Goal: Information Seeking & Learning: Learn about a topic

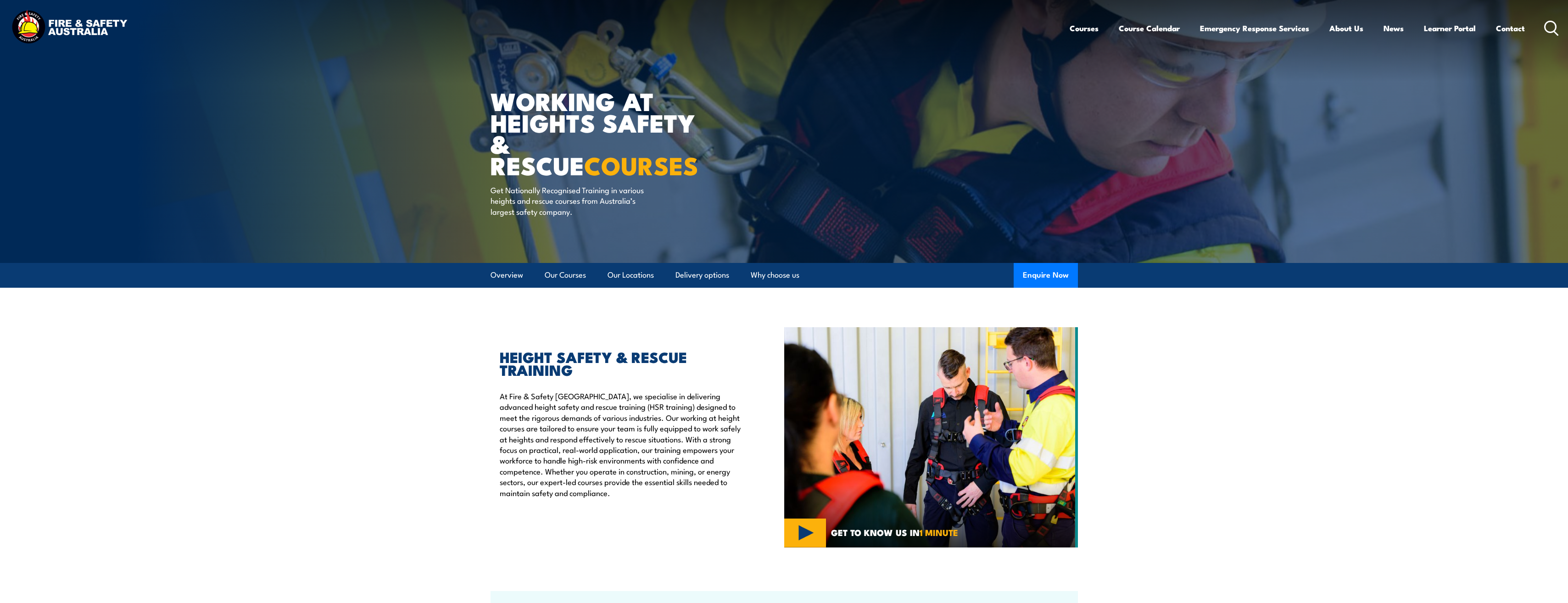
click at [1553, 23] on icon at bounding box center [1552, 28] width 15 height 15
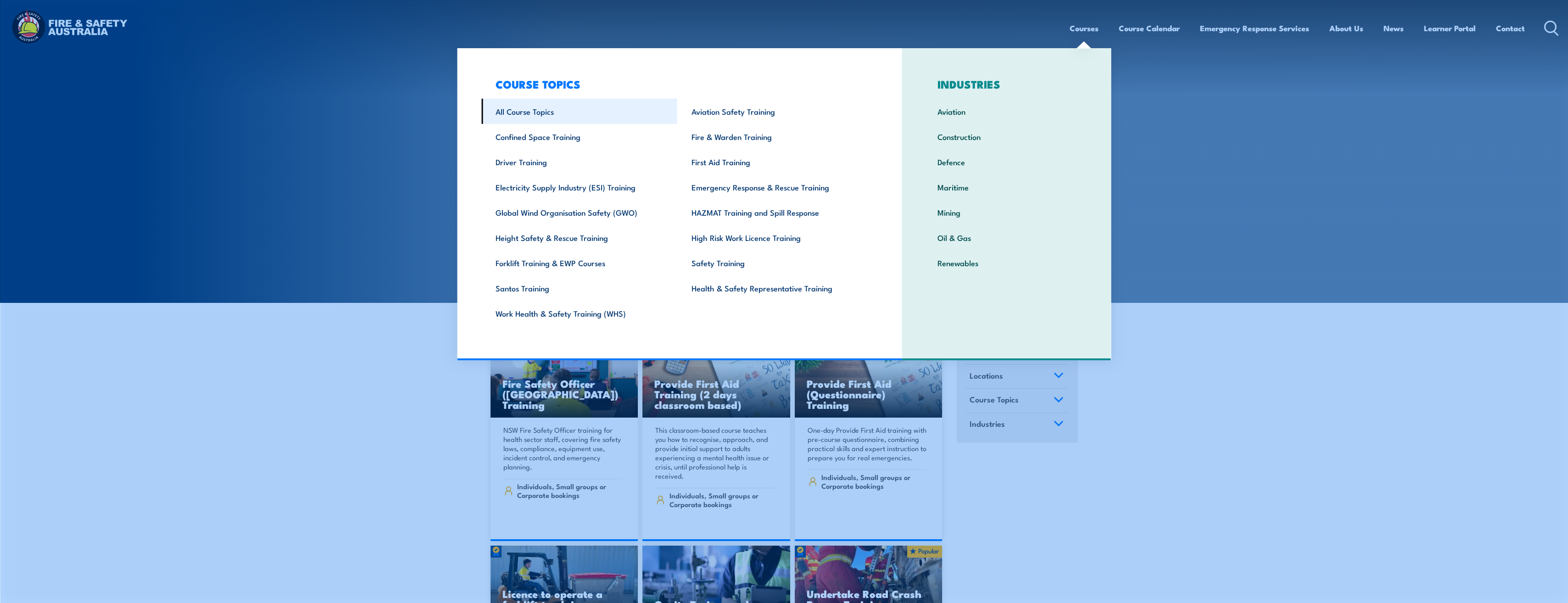
click at [511, 105] on link "All Course Topics" at bounding box center [579, 111] width 196 height 25
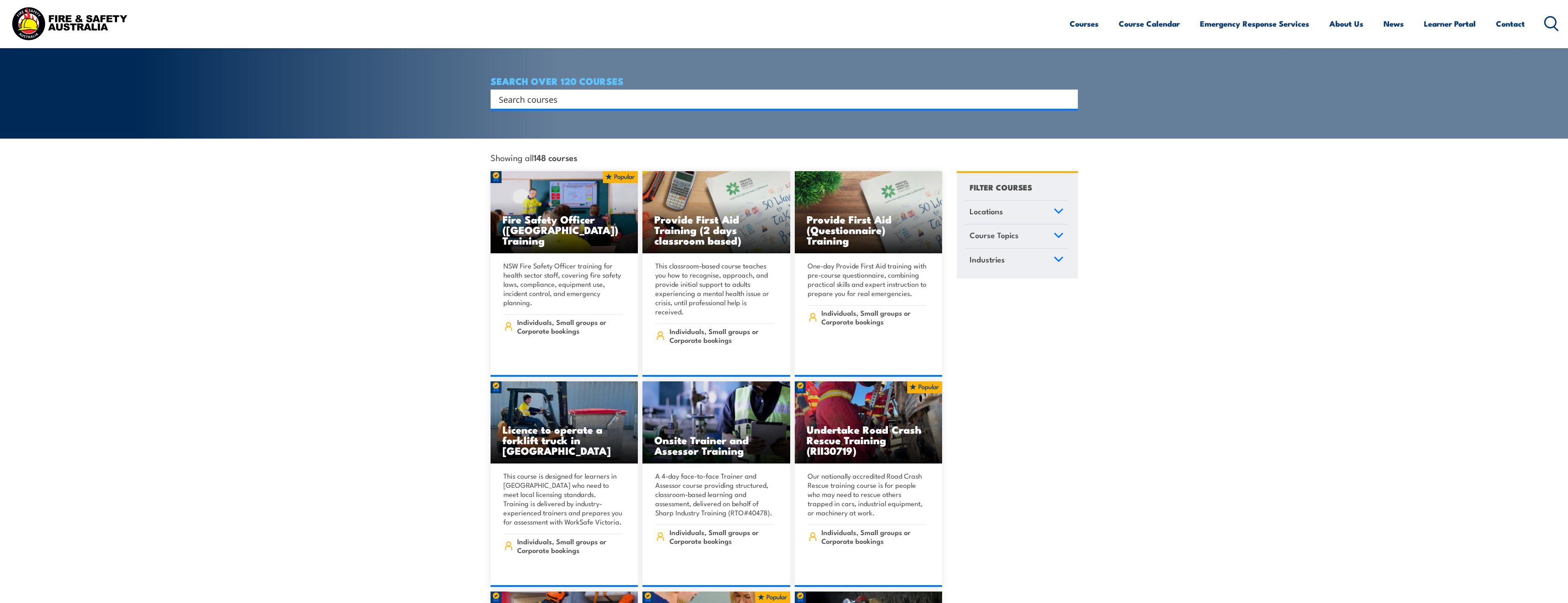
scroll to position [184, 0]
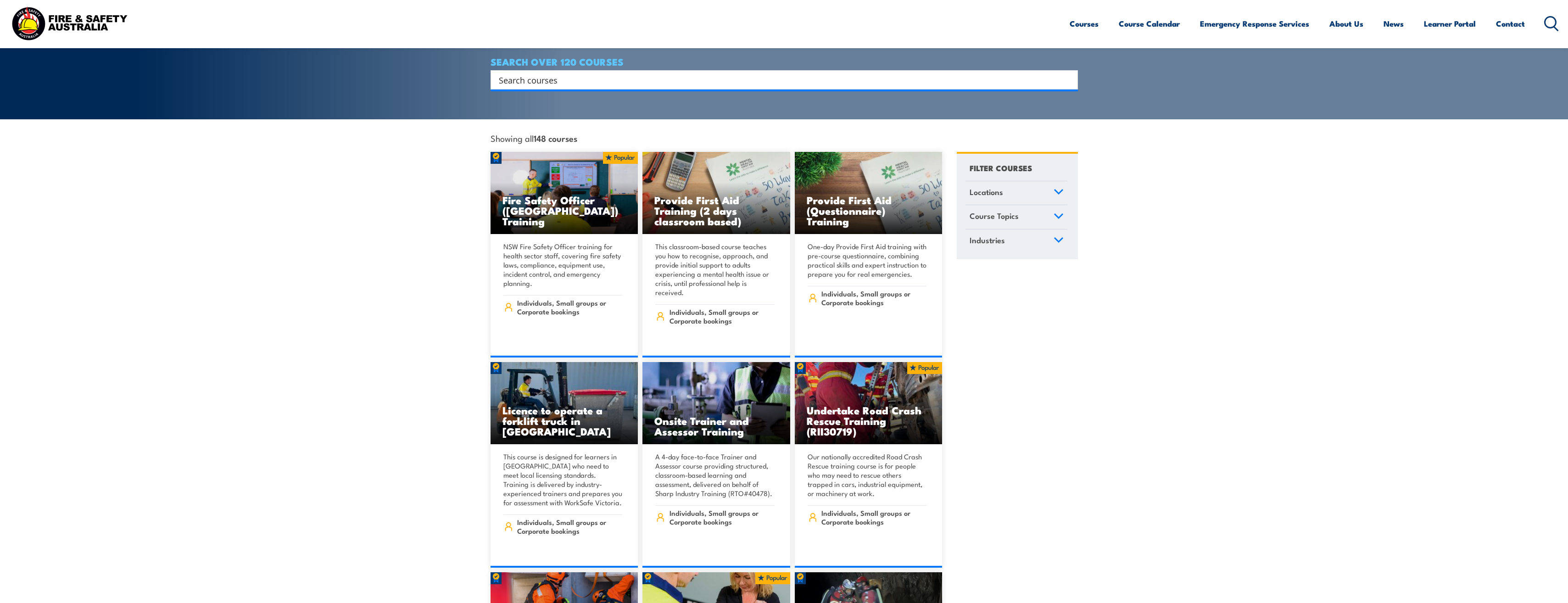
click at [567, 57] on h4 "SEARCH OVER 120 COURSES" at bounding box center [784, 61] width 587 height 10
click at [556, 73] on input "Search input" at bounding box center [778, 80] width 559 height 14
paste input "Return To Work Coordinator"
type input "Return To Work Coordinator"
